Goal: Task Accomplishment & Management: Use online tool/utility

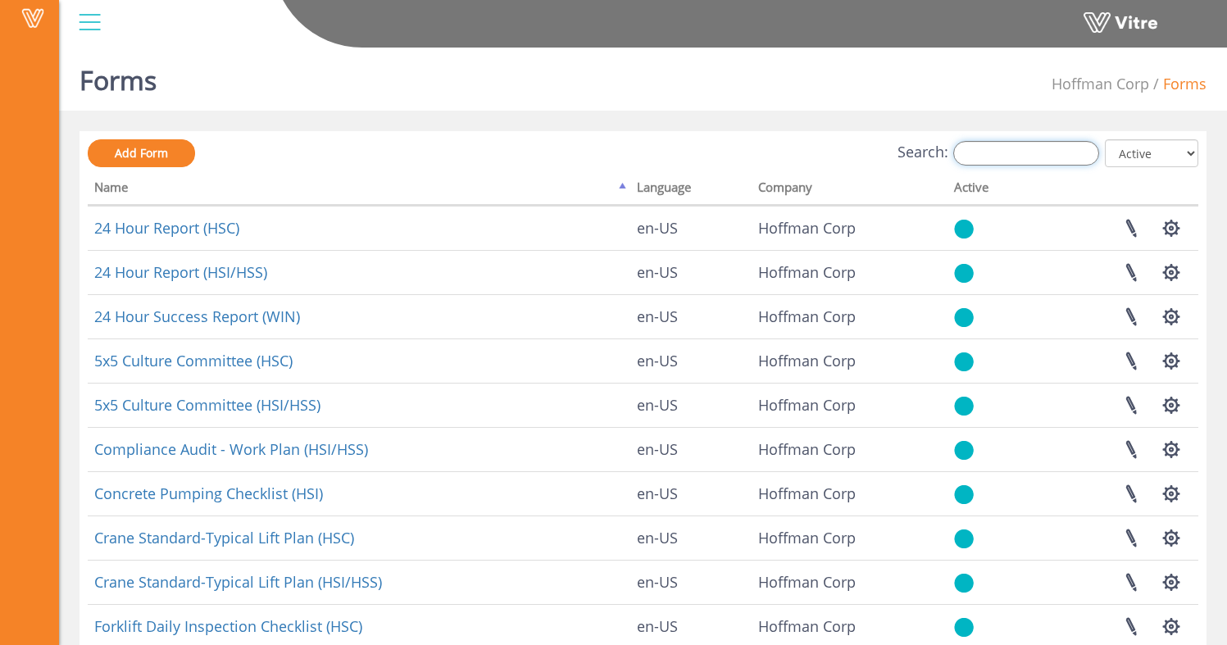
click at [1031, 155] on input "Search:" at bounding box center [1027, 153] width 146 height 25
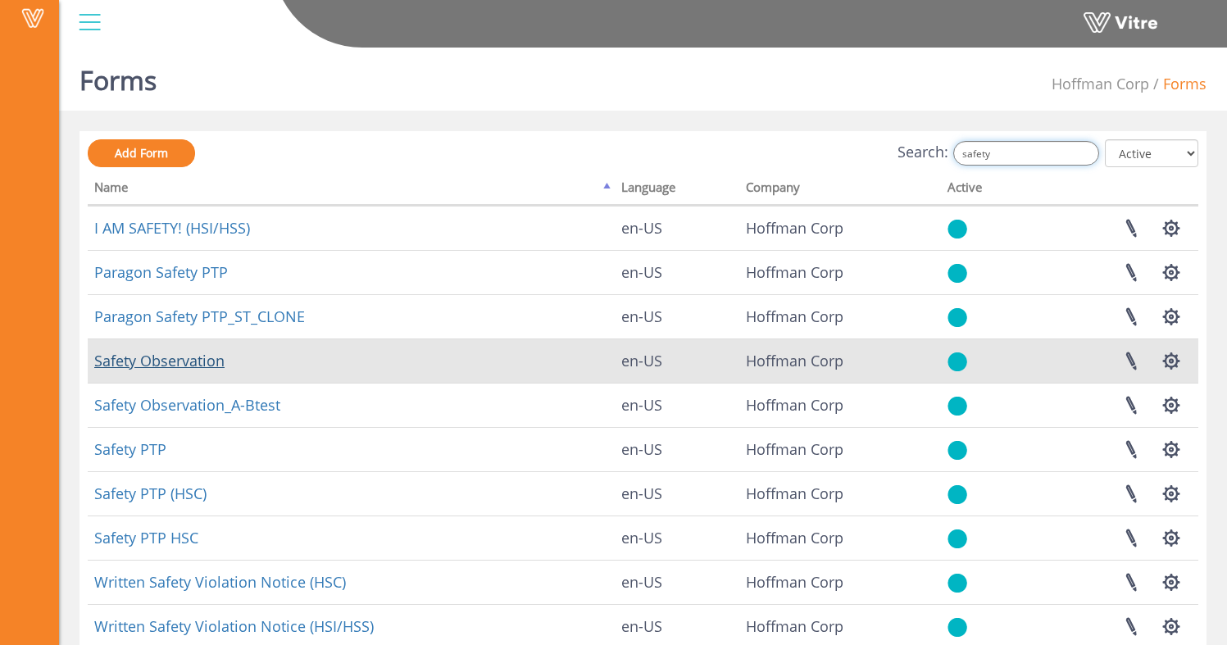
type input "safety"
click at [162, 366] on link "Safety Observation" at bounding box center [159, 361] width 130 height 20
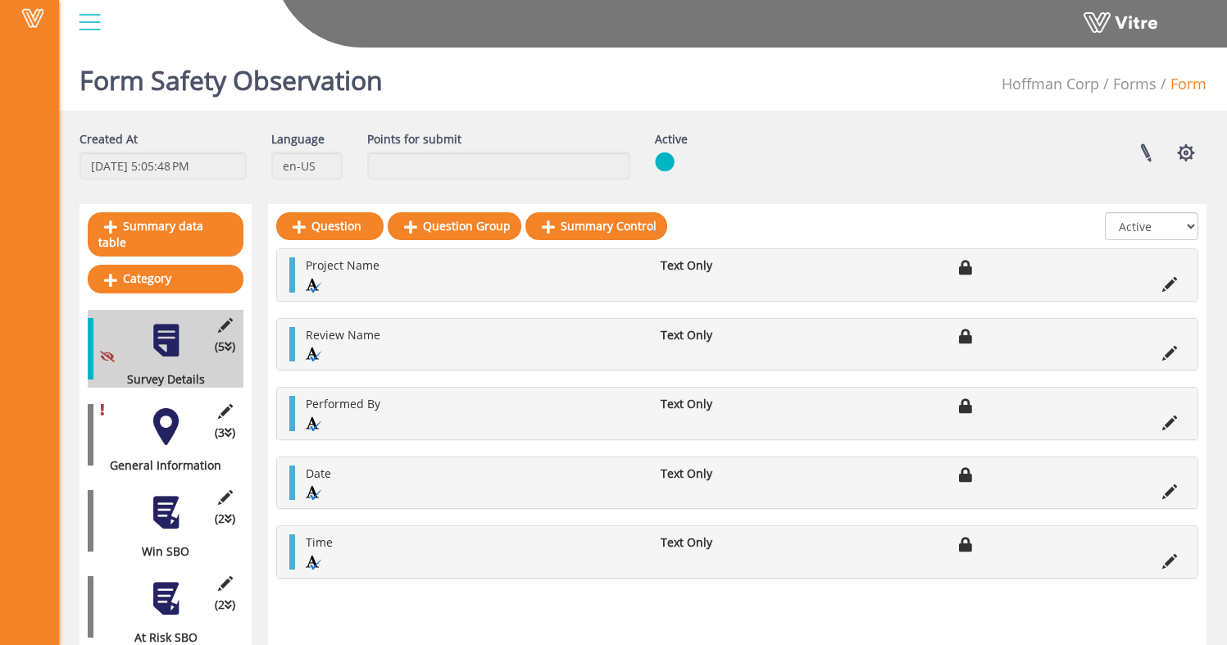
click at [167, 417] on div at bounding box center [166, 426] width 37 height 37
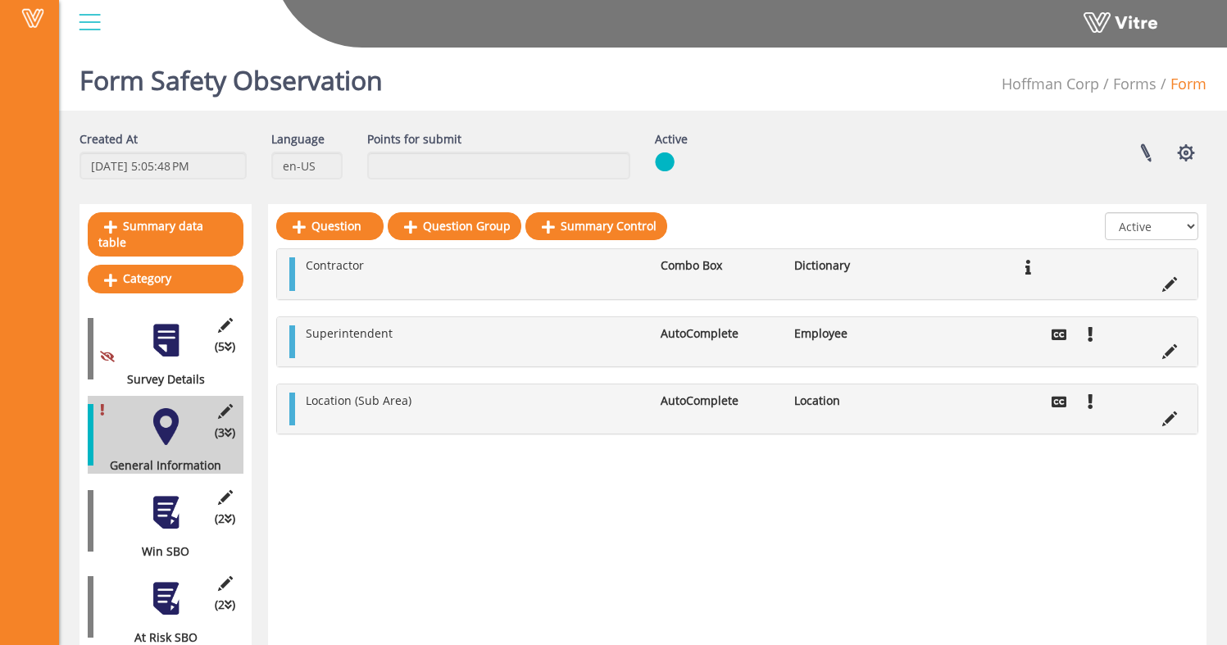
click at [170, 499] on div at bounding box center [166, 512] width 37 height 37
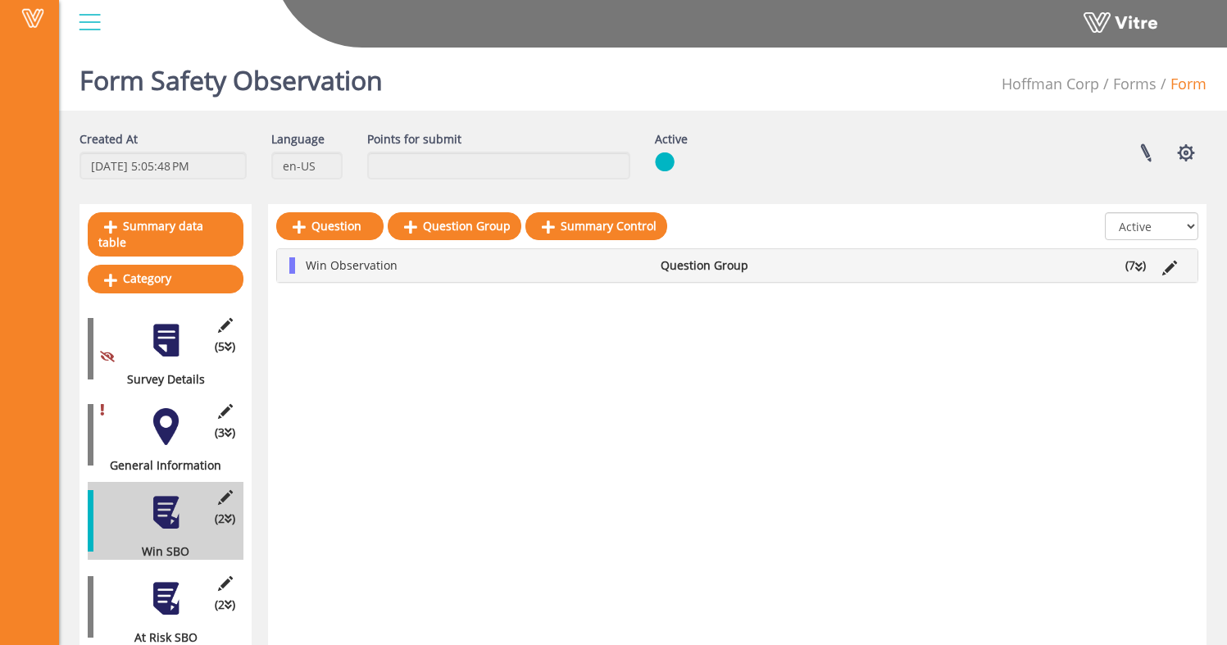
click at [179, 581] on div at bounding box center [166, 599] width 37 height 37
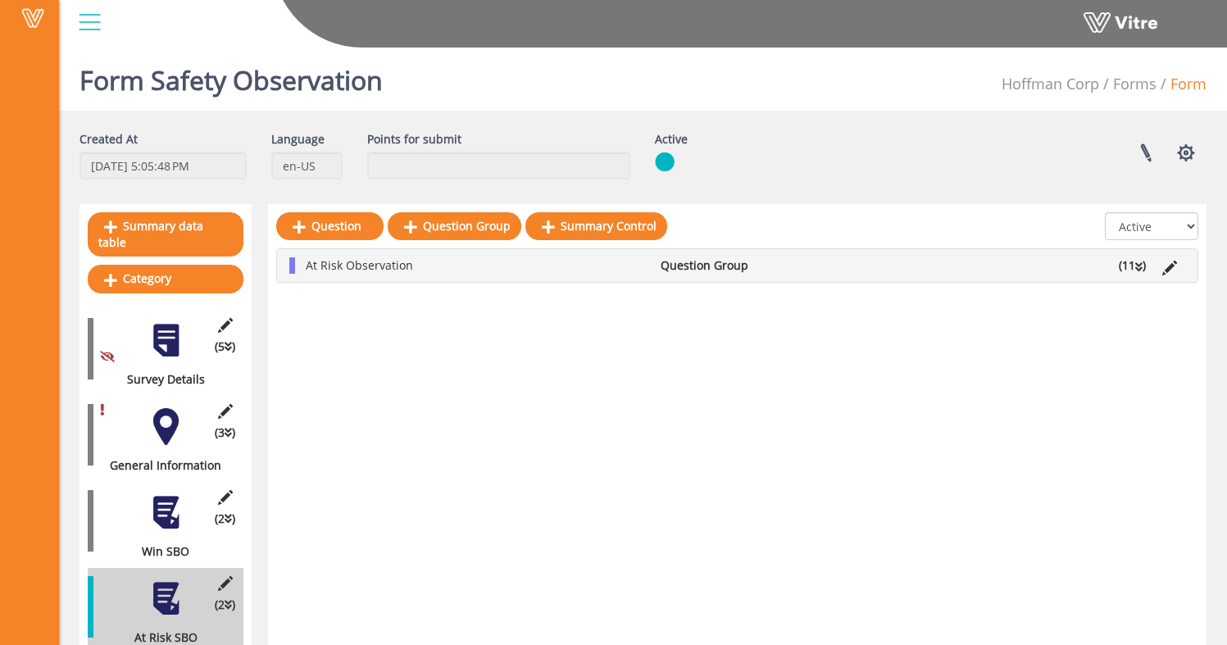
click at [1141, 266] on icon at bounding box center [1139, 267] width 7 height 11
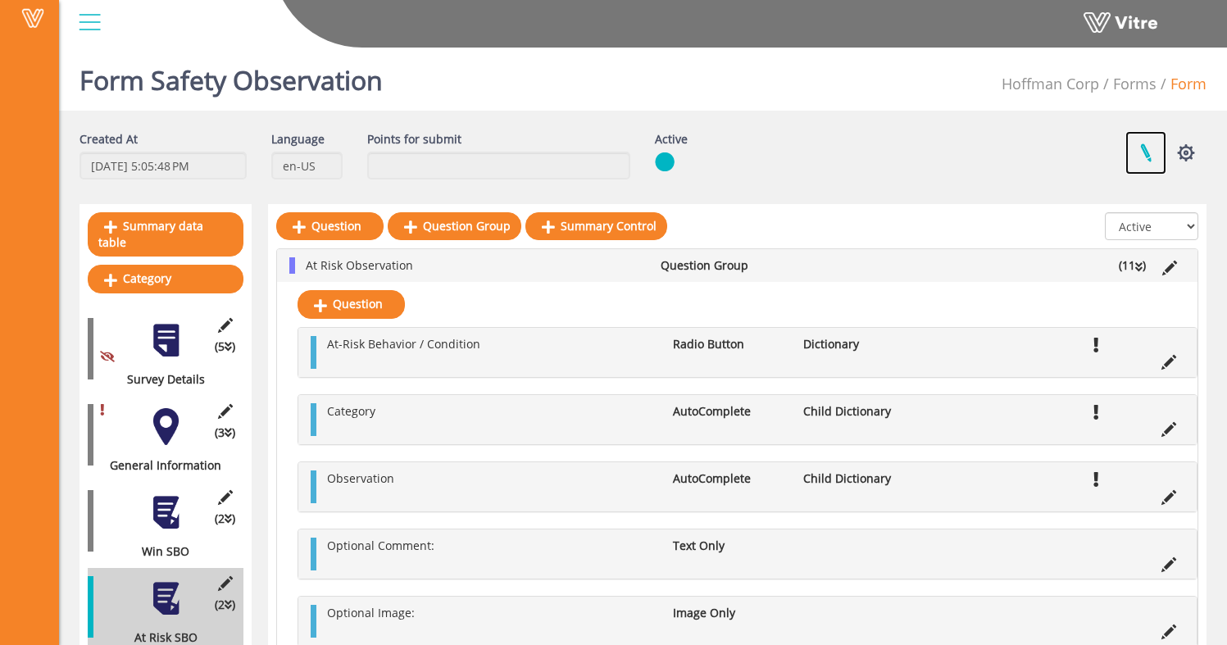
click at [1147, 143] on link at bounding box center [1146, 152] width 41 height 43
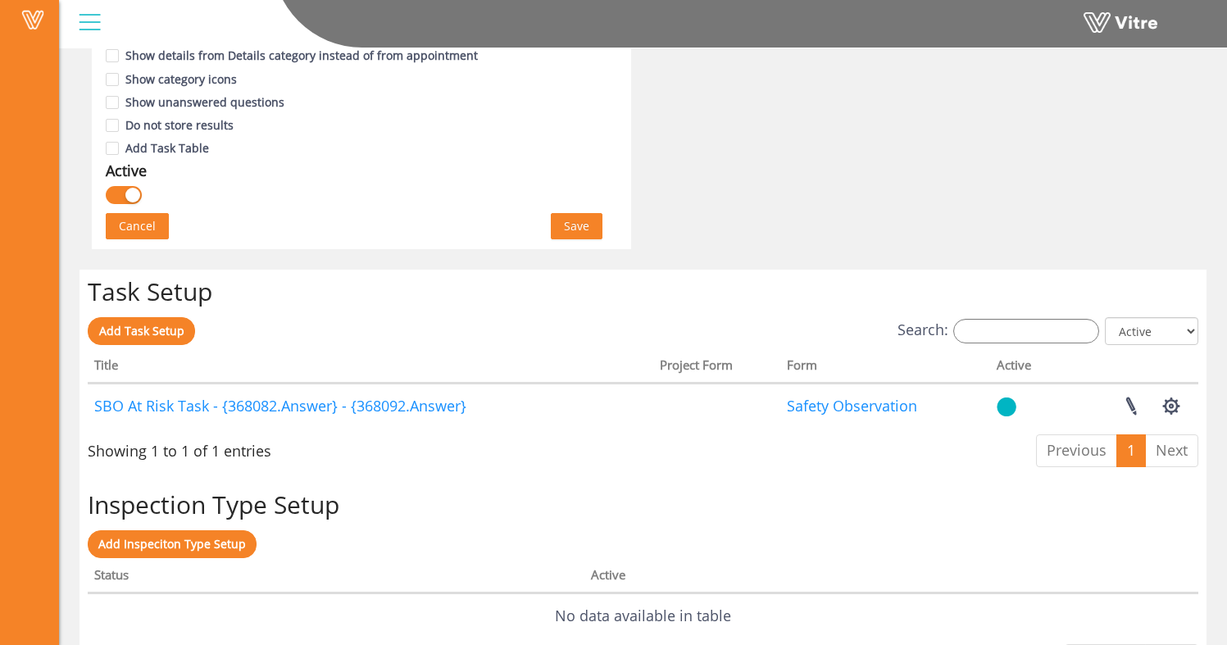
scroll to position [1223, 0]
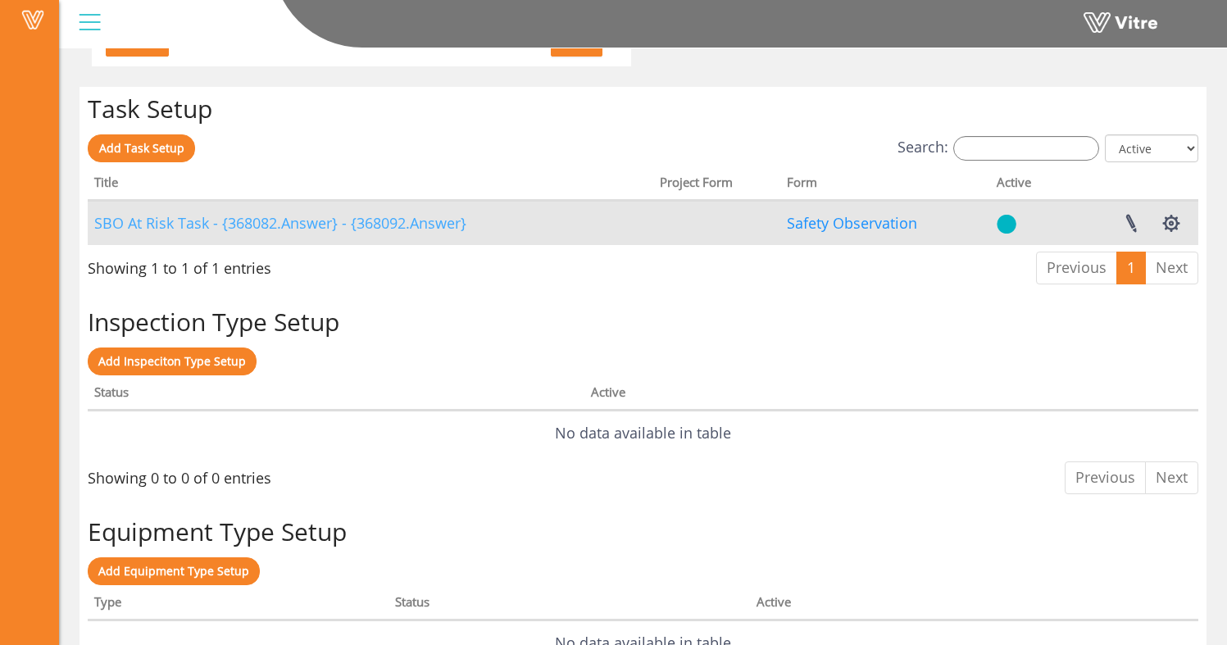
click at [246, 225] on link "SBO At Risk Task - {368082.Answer} - {368092.Answer}" at bounding box center [280, 223] width 372 height 20
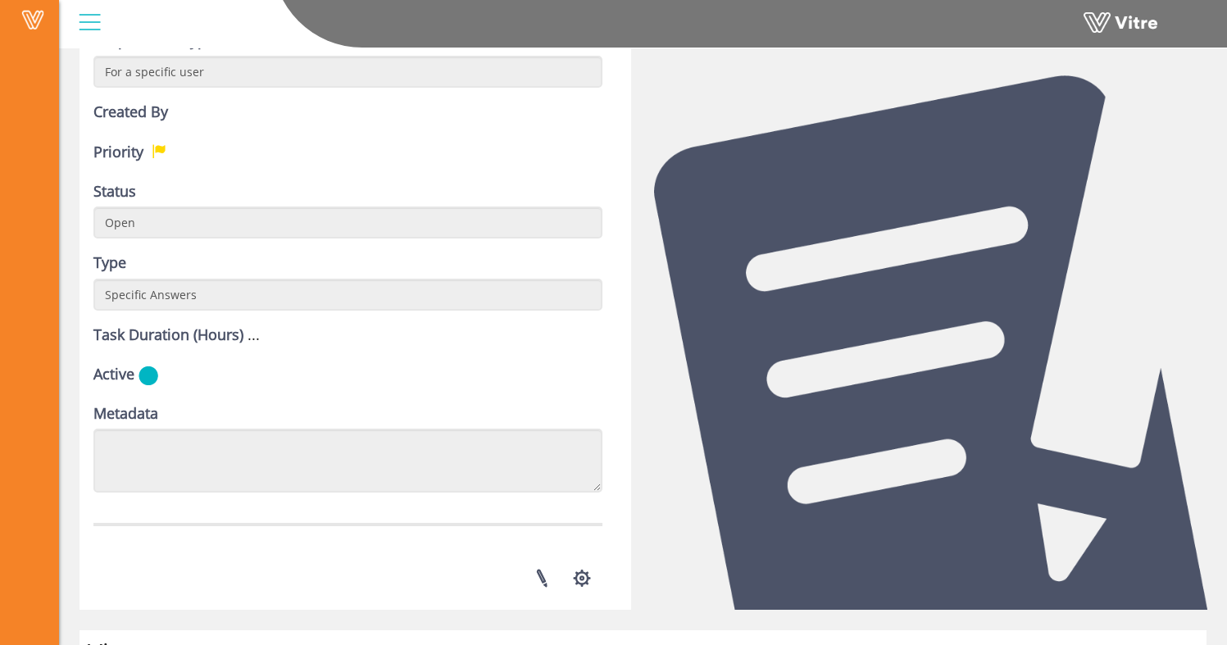
scroll to position [313, 0]
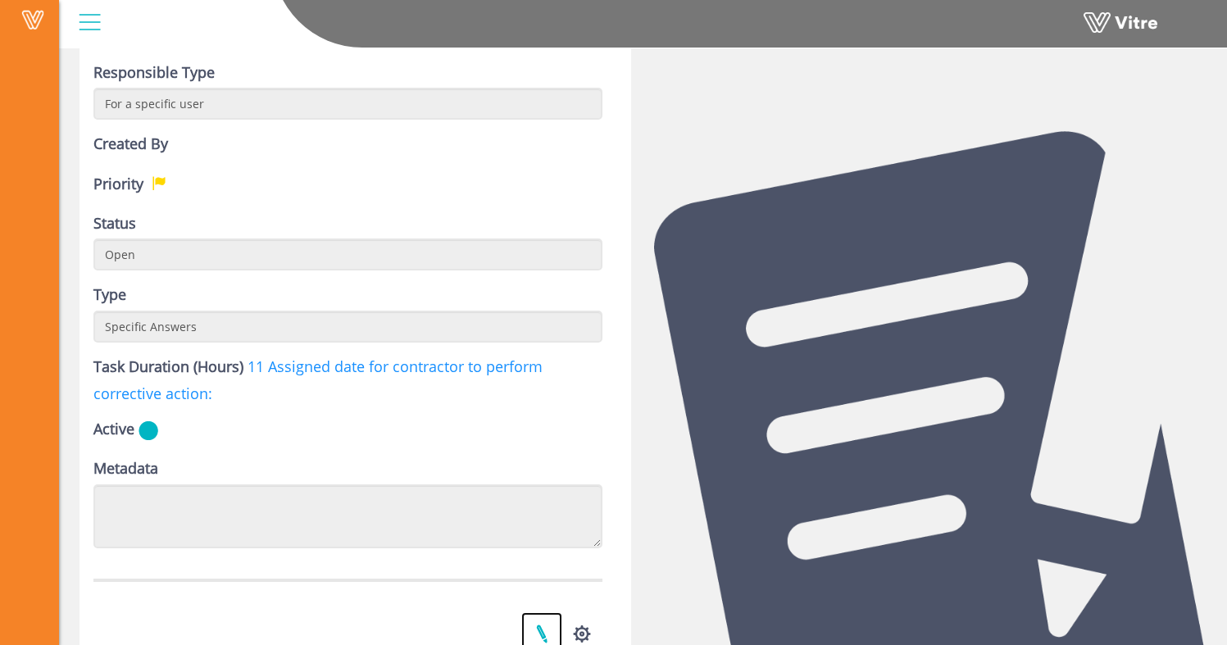
drag, startPoint x: 542, startPoint y: 633, endPoint x: 548, endPoint y: 626, distance: 8.7
click at [542, 633] on link at bounding box center [541, 633] width 41 height 43
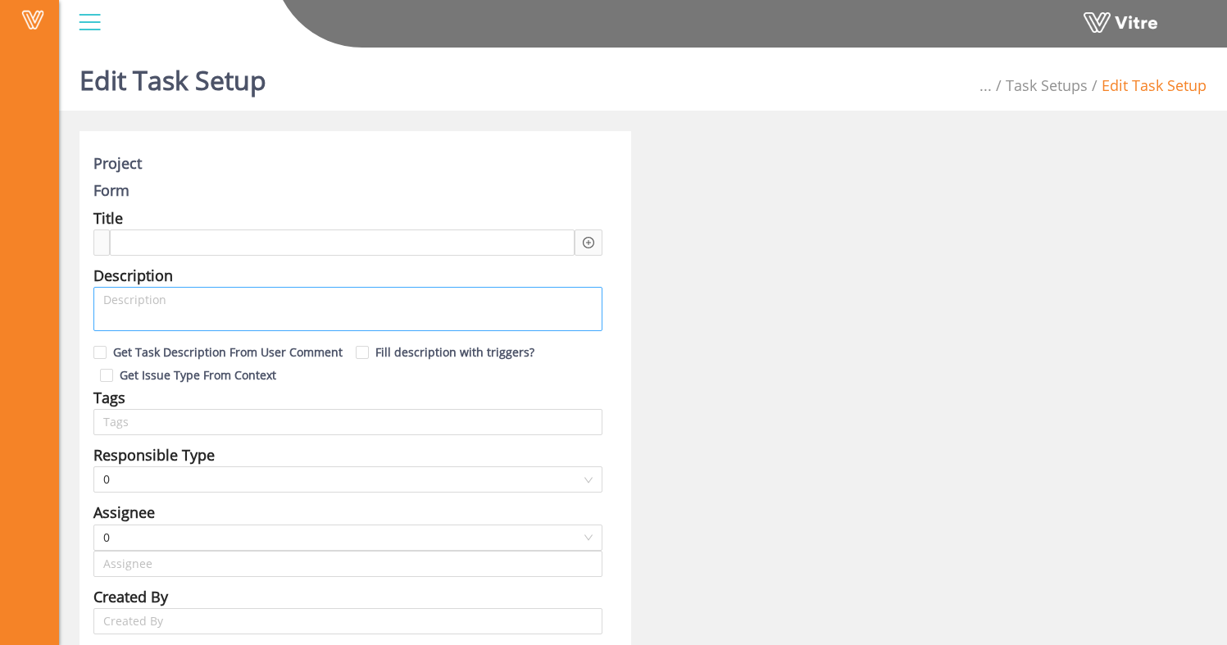
type input "Osher Admin - H"
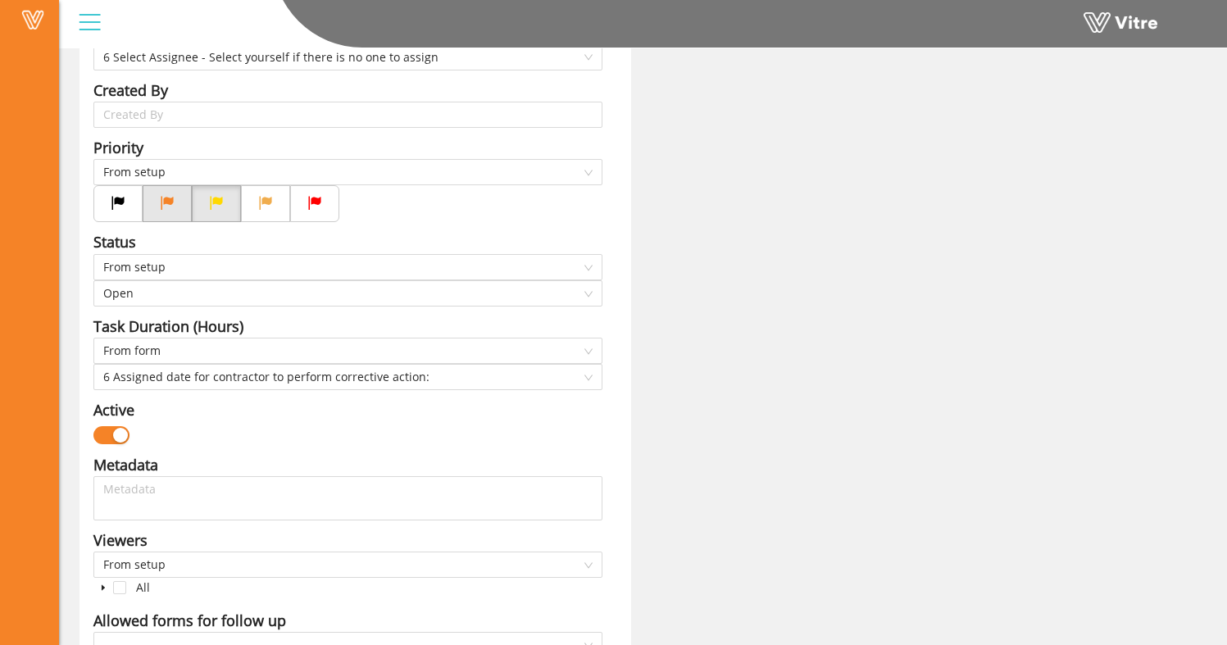
scroll to position [346, 0]
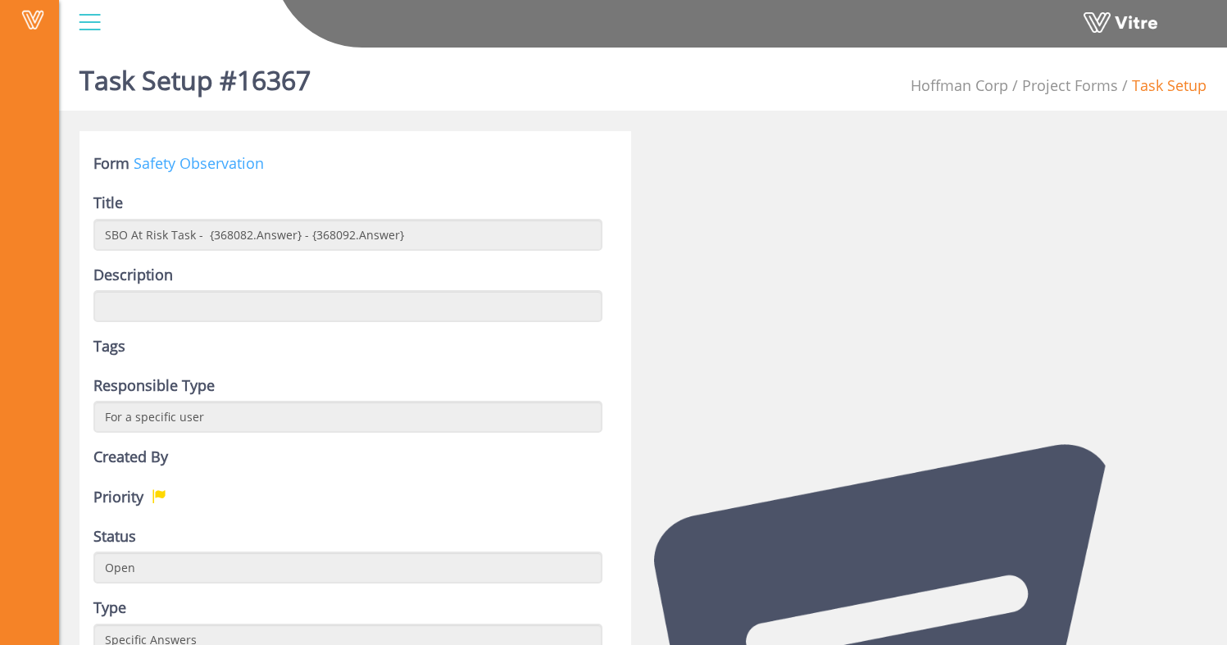
click at [209, 163] on link "Safety Observation" at bounding box center [199, 163] width 130 height 20
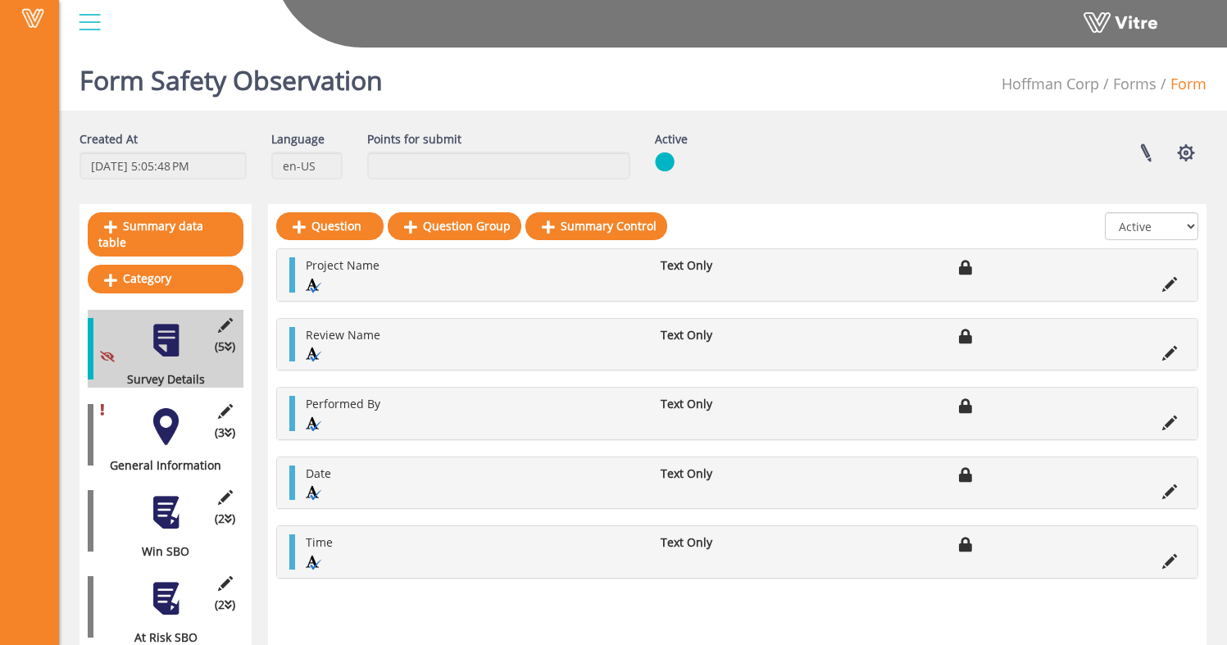
click at [153, 408] on div at bounding box center [166, 426] width 37 height 37
